Goal: Information Seeking & Learning: Learn about a topic

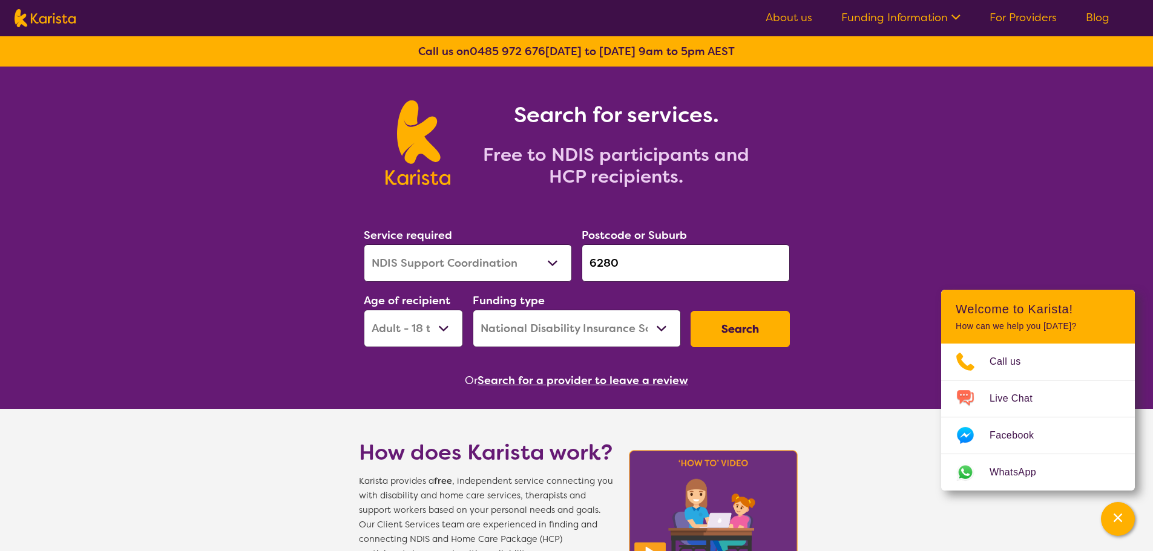
select select "NDIS Support Coordination"
select select "AD"
select select "NDIS"
drag, startPoint x: 640, startPoint y: 269, endPoint x: 556, endPoint y: 266, distance: 83.6
click at [556, 266] on div "Service required Allied Health Assistant Assessment ([MEDICAL_DATA] or [MEDICAL…" at bounding box center [577, 287] width 436 height 131
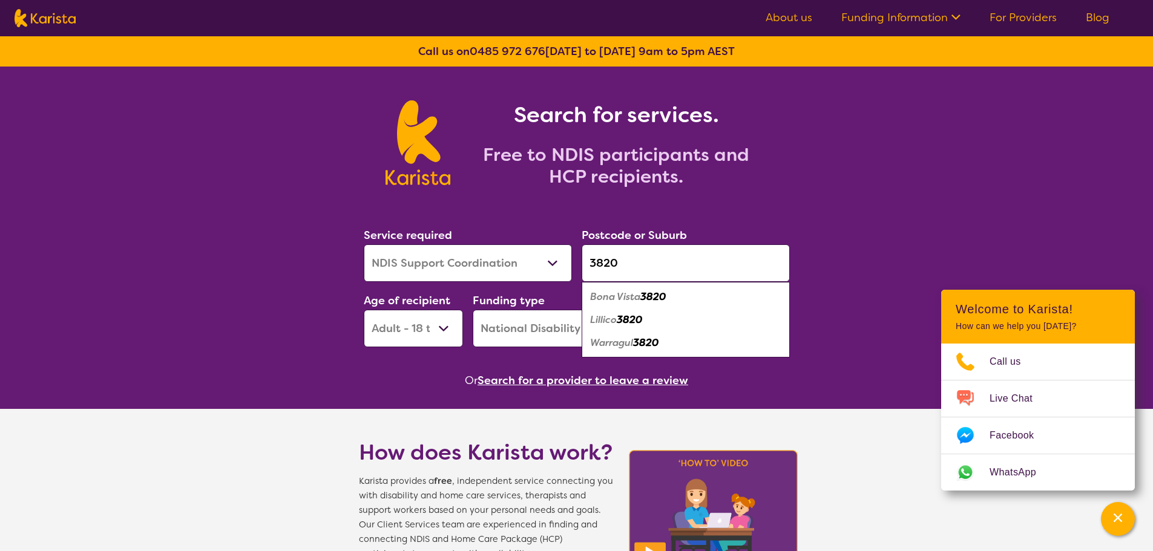
type input "3820"
click at [633, 344] on em "Warragul" at bounding box center [611, 343] width 43 height 13
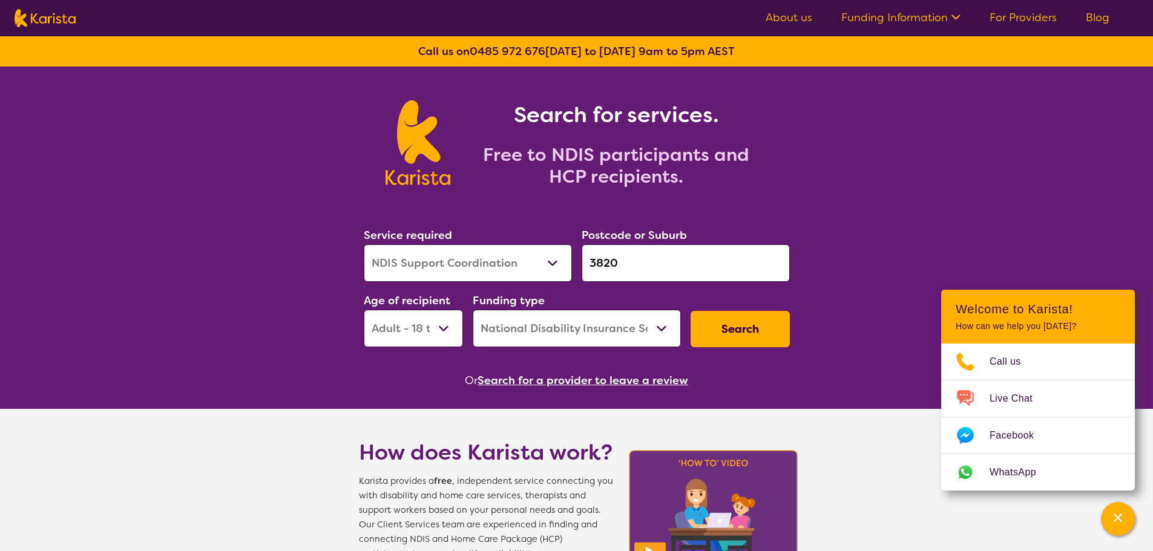
click at [747, 330] on button "Search" at bounding box center [740, 329] width 99 height 36
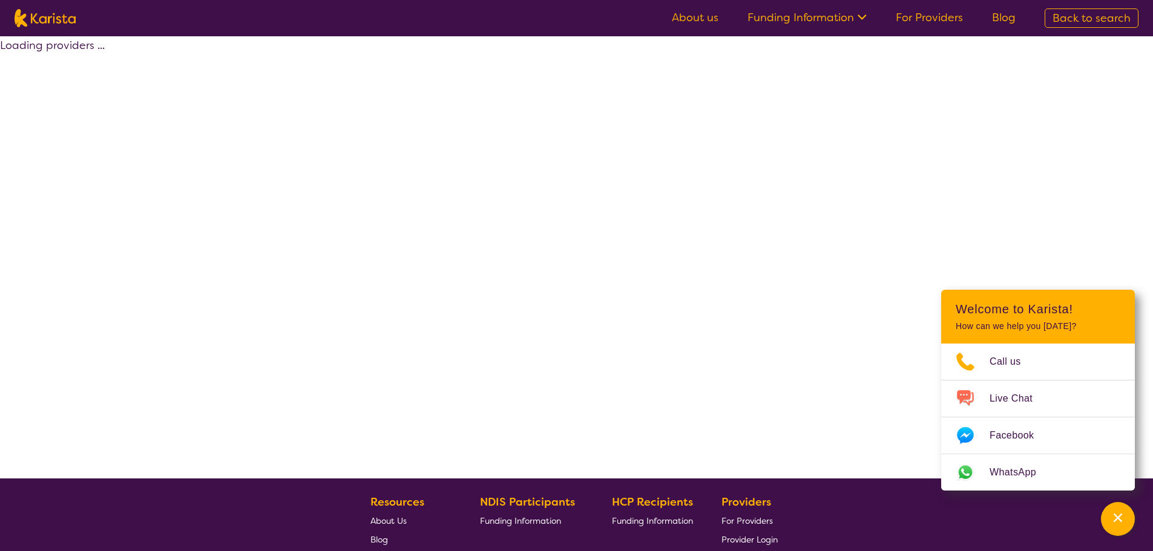
select select "by_score"
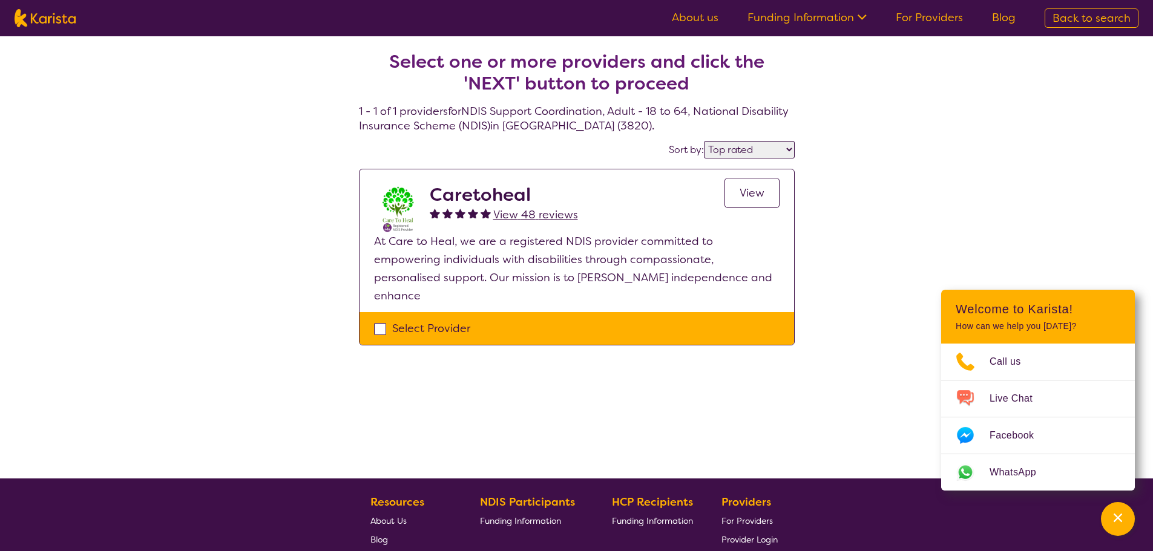
select select "NDIS Support Coordination"
select select "AD"
select select "NDIS"
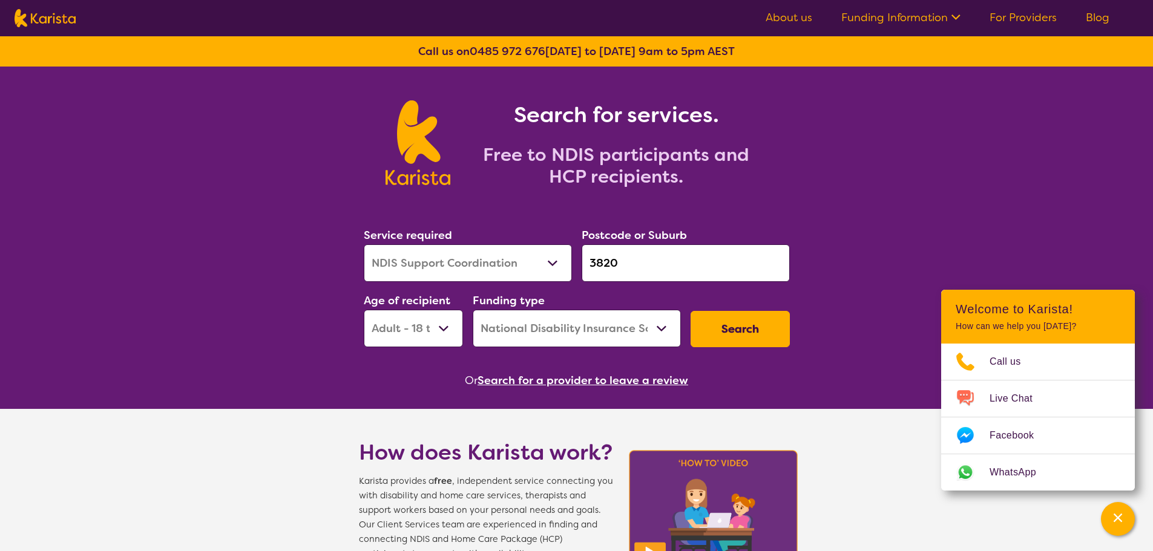
click at [652, 272] on input "3820" at bounding box center [686, 264] width 208 height 38
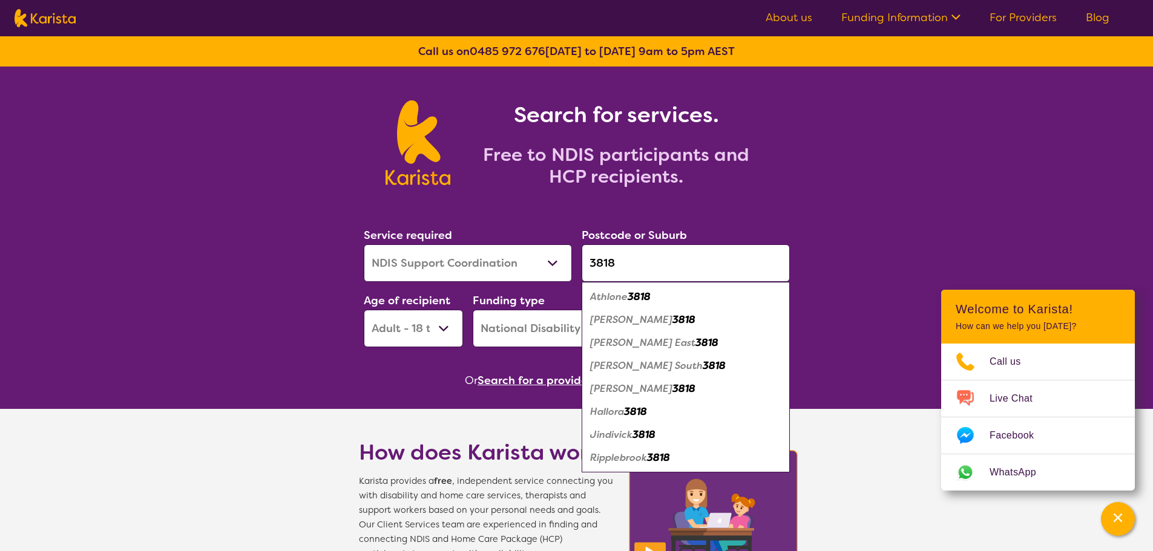
type input "3818"
click at [614, 320] on em "[PERSON_NAME]" at bounding box center [631, 320] width 82 height 13
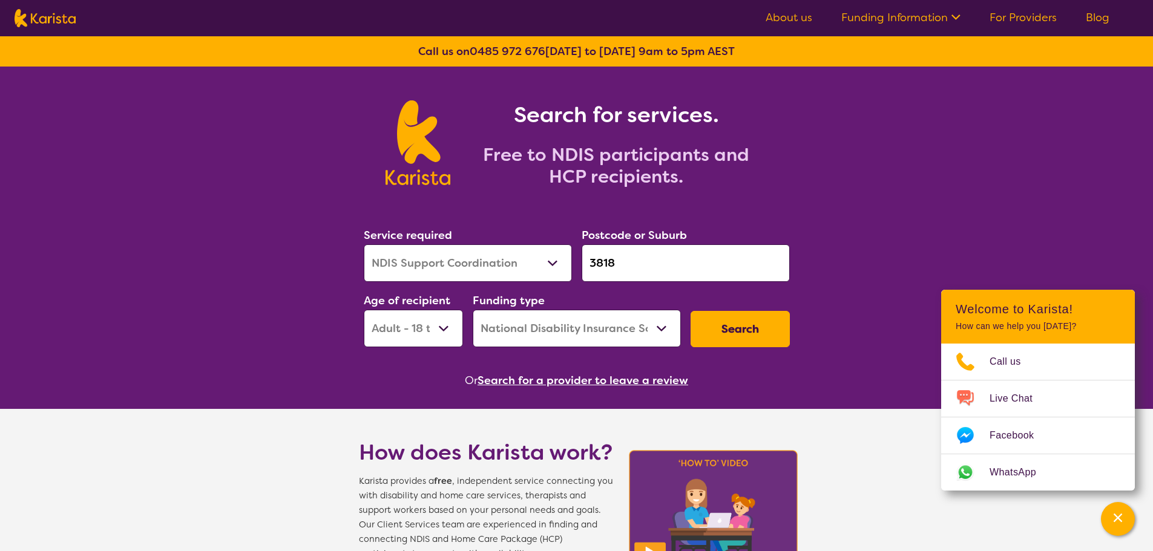
click at [740, 327] on button "Search" at bounding box center [740, 329] width 99 height 36
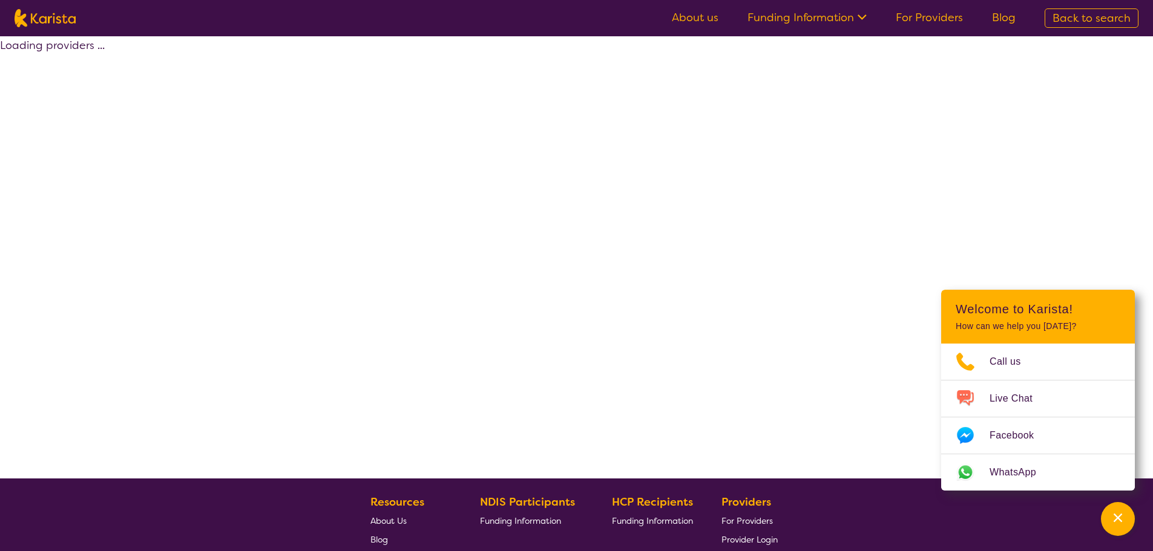
select select "by_score"
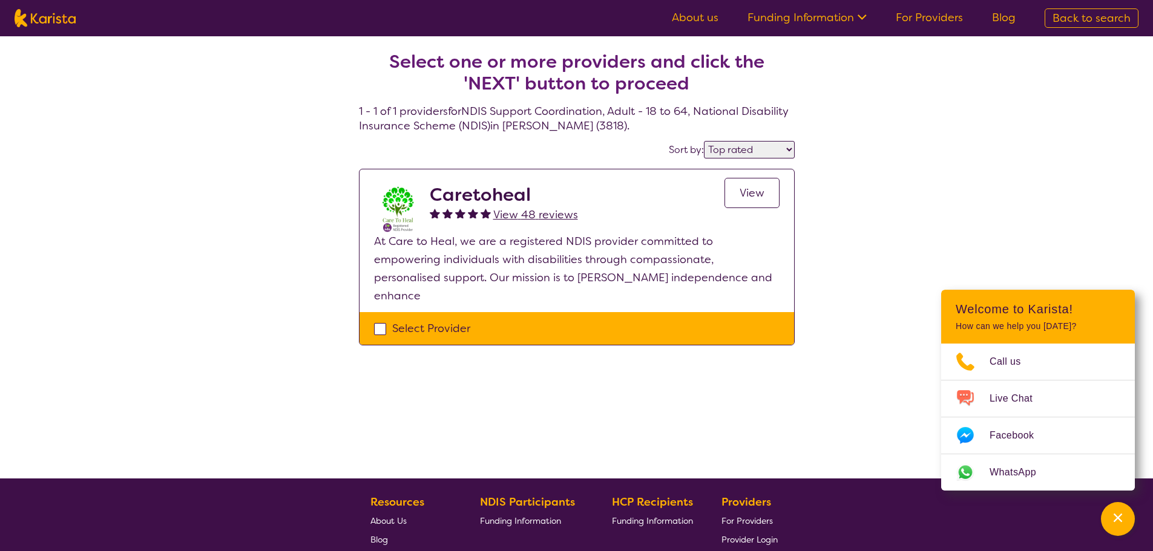
select select "NDIS Support Coordination"
select select "AD"
select select "NDIS"
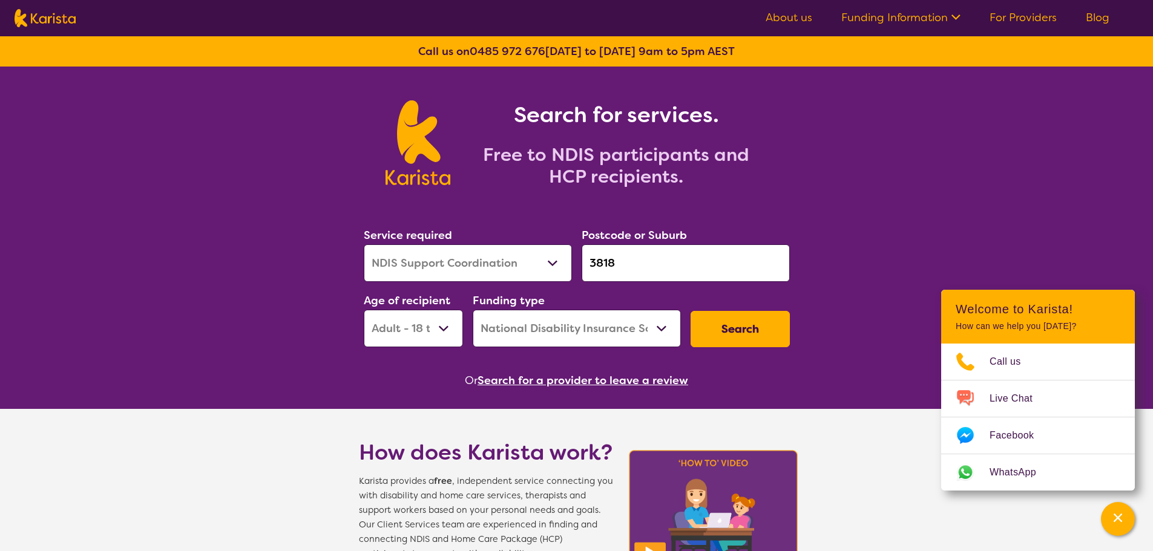
click at [450, 332] on select "Early Childhood - 0 to 9 Child - 10 to 11 Adolescent - 12 to 17 Adult - 18 to 6…" at bounding box center [413, 329] width 99 height 38
select select "AS"
click at [364, 310] on select "Early Childhood - 0 to 9 Child - 10 to 11 Adolescent - 12 to 17 Adult - 18 to 6…" at bounding box center [413, 329] width 99 height 38
click at [730, 321] on button "Search" at bounding box center [740, 329] width 99 height 36
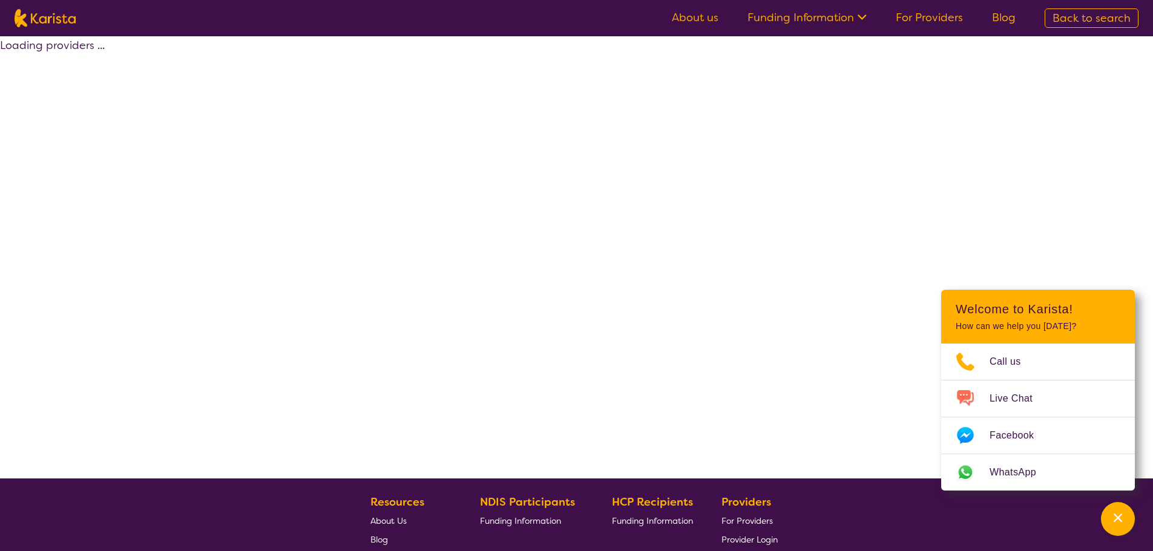
select select "by_score"
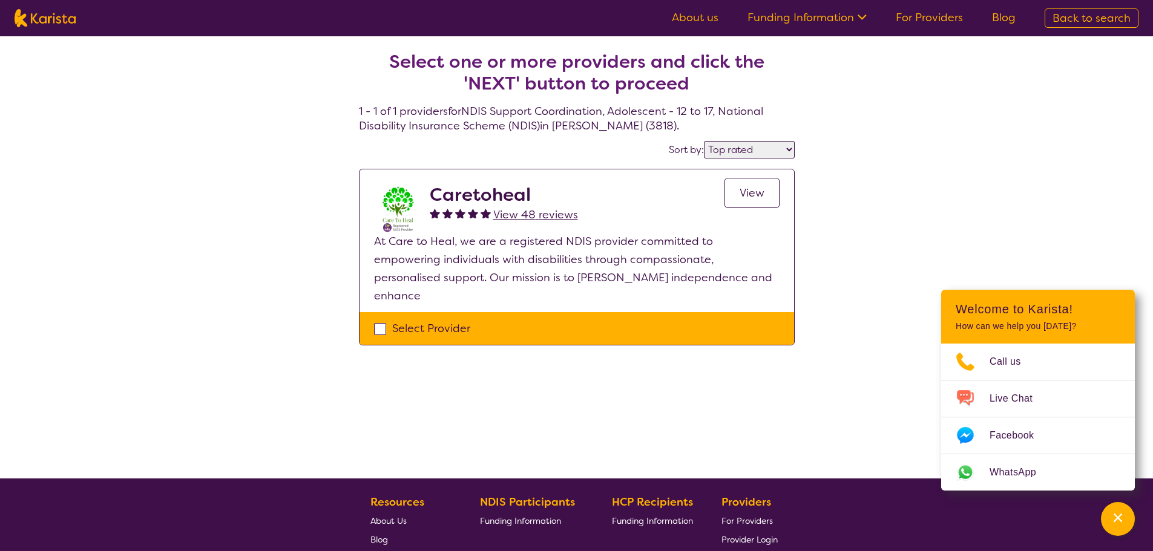
select select "NDIS Support Coordination"
select select "AS"
select select "NDIS"
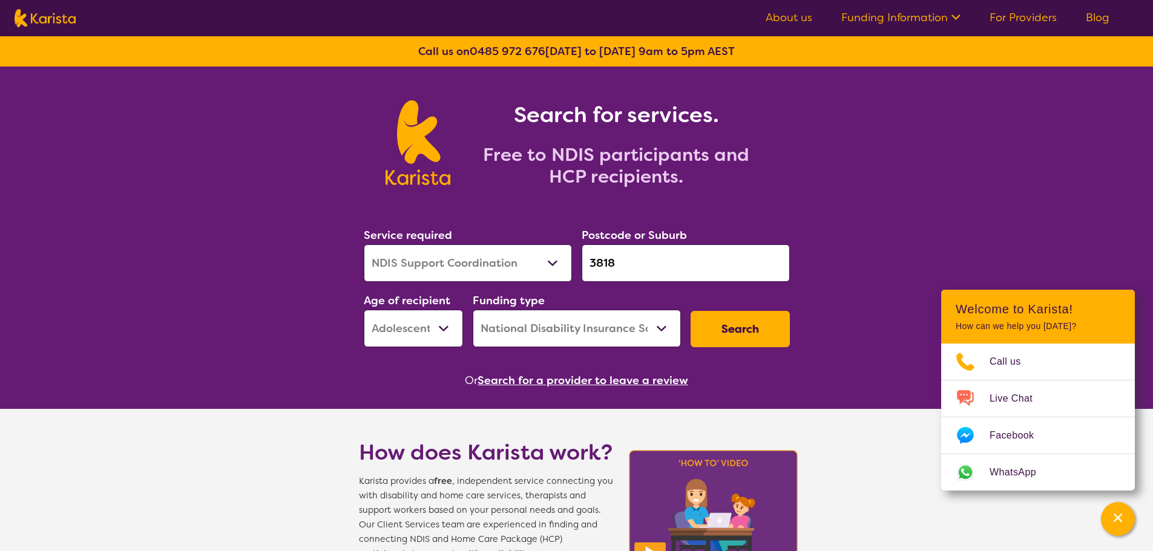
click at [449, 331] on select "Early Childhood - 0 to 9 Child - 10 to 11 Adolescent - 12 to 17 Adult - 18 to 6…" at bounding box center [413, 329] width 99 height 38
select select "CH"
click at [364, 310] on select "Early Childhood - 0 to 9 Child - 10 to 11 Adolescent - 12 to 17 Adult - 18 to 6…" at bounding box center [413, 329] width 99 height 38
click at [702, 322] on button "Search" at bounding box center [740, 329] width 99 height 36
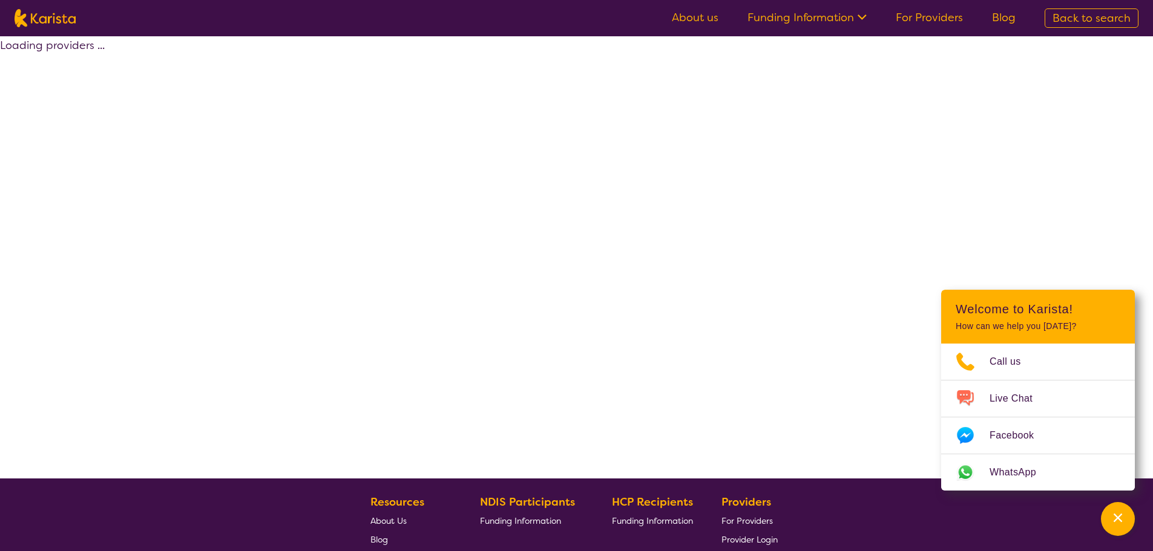
select select "by_score"
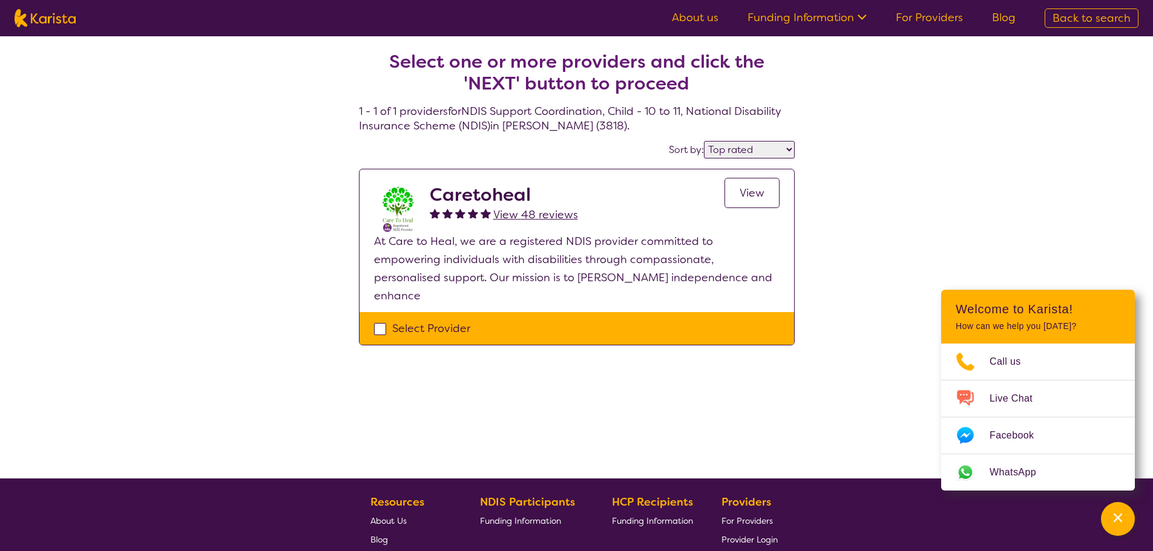
select select "NDIS Support Coordination"
select select "CH"
select select "NDIS"
